Goal: Answer question/provide support

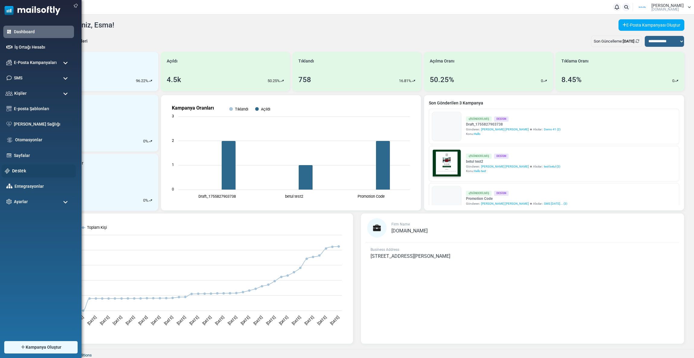
click at [17, 169] on link "Destek" at bounding box center [42, 171] width 60 height 7
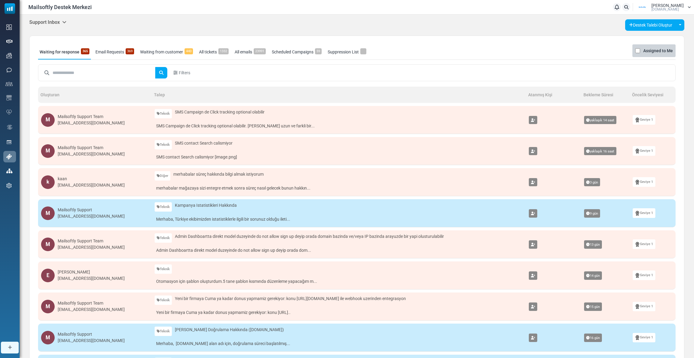
click at [83, 179] on div "kaan" at bounding box center [91, 179] width 67 height 6
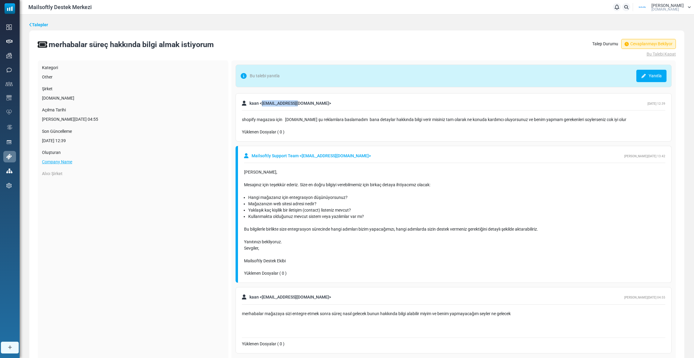
drag, startPoint x: 298, startPoint y: 104, endPoint x: 262, endPoint y: 108, distance: 36.1
click at [262, 108] on div "kaan < [EMAIL_ADDRESS][DOMAIN_NAME] > [DATE] 12:39" at bounding box center [453, 104] width 423 height 14
copy span "[EMAIL_ADDRESS][DOMAIN_NAME]"
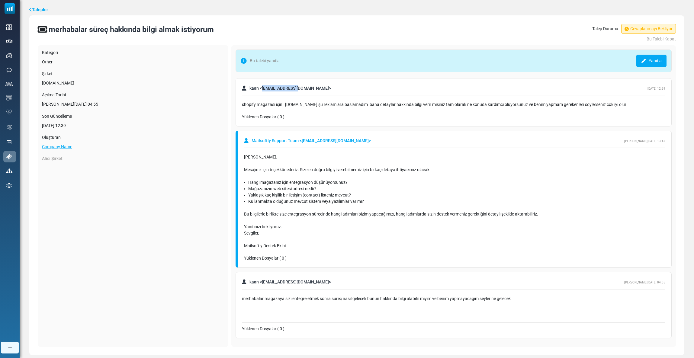
scroll to position [28, 0]
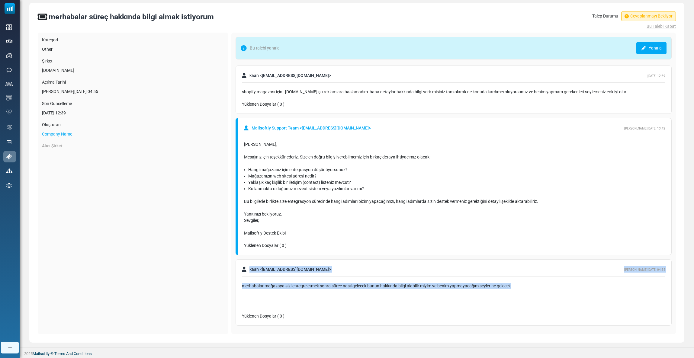
drag, startPoint x: 244, startPoint y: 268, endPoint x: 531, endPoint y: 299, distance: 289.4
click at [531, 299] on div "kaan < [EMAIL_ADDRESS][DOMAIN_NAME] > [PERSON_NAME][DATE] 04:55 merhabalar mağa…" at bounding box center [454, 292] width 436 height 66
copy div "kaan < [EMAIL_ADDRESS][DOMAIN_NAME] > [PERSON_NAME][DATE] 04:55 merhabalar mağa…"
drag, startPoint x: 240, startPoint y: 75, endPoint x: 636, endPoint y: 95, distance: 396.4
click at [636, 95] on div "kaan < [EMAIL_ADDRESS][DOMAIN_NAME] > [DATE] 12:39 shopify magazası için [DOMAI…" at bounding box center [454, 90] width 436 height 48
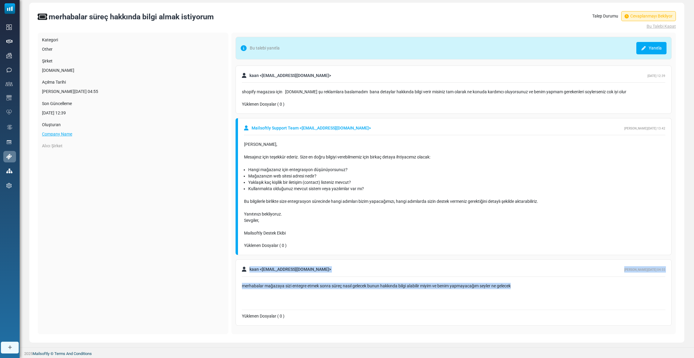
copy div "kaan < [EMAIL_ADDRESS][DOMAIN_NAME] > [DATE] 12:39 shopify magazası için [DOMAI…"
drag, startPoint x: 246, startPoint y: 126, endPoint x: 296, endPoint y: 236, distance: 121.1
click at [296, 236] on div "Mailsoftly Support Team < [EMAIL_ADDRESS][DOMAIN_NAME] > [PERSON_NAME][DATE] 13…" at bounding box center [454, 186] width 436 height 137
copy div "Mailsoftly Support Team < [EMAIL_ADDRESS][DOMAIN_NAME] > [PERSON_NAME][DATE] 13…"
